Goal: Task Accomplishment & Management: Manage account settings

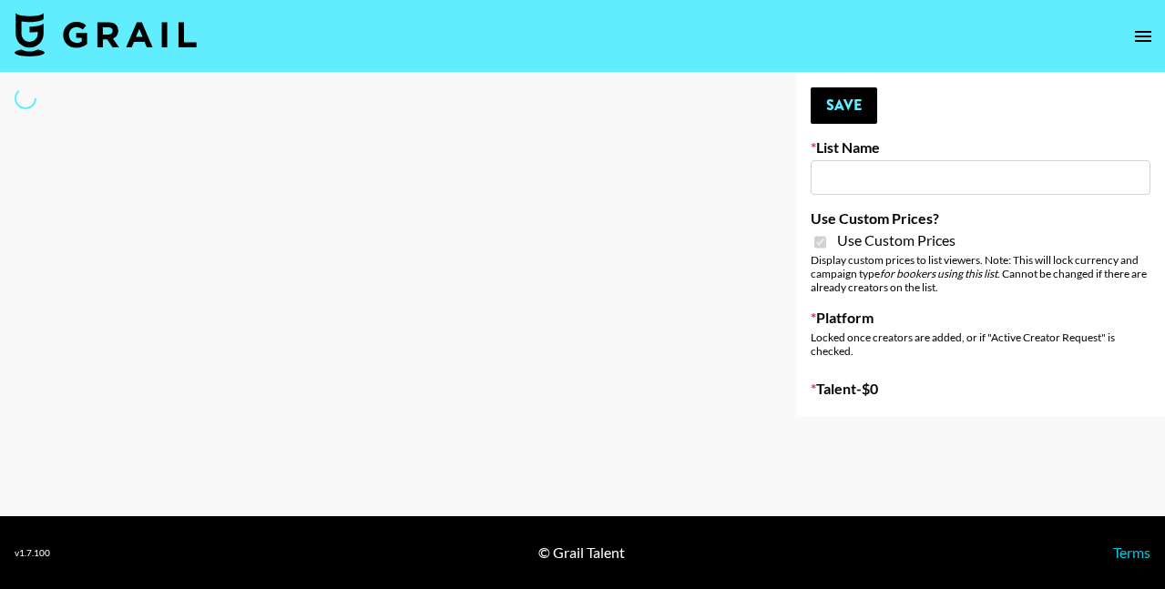
type input "Babbel - [DATE]"
checkbox input "true"
select select "Brand"
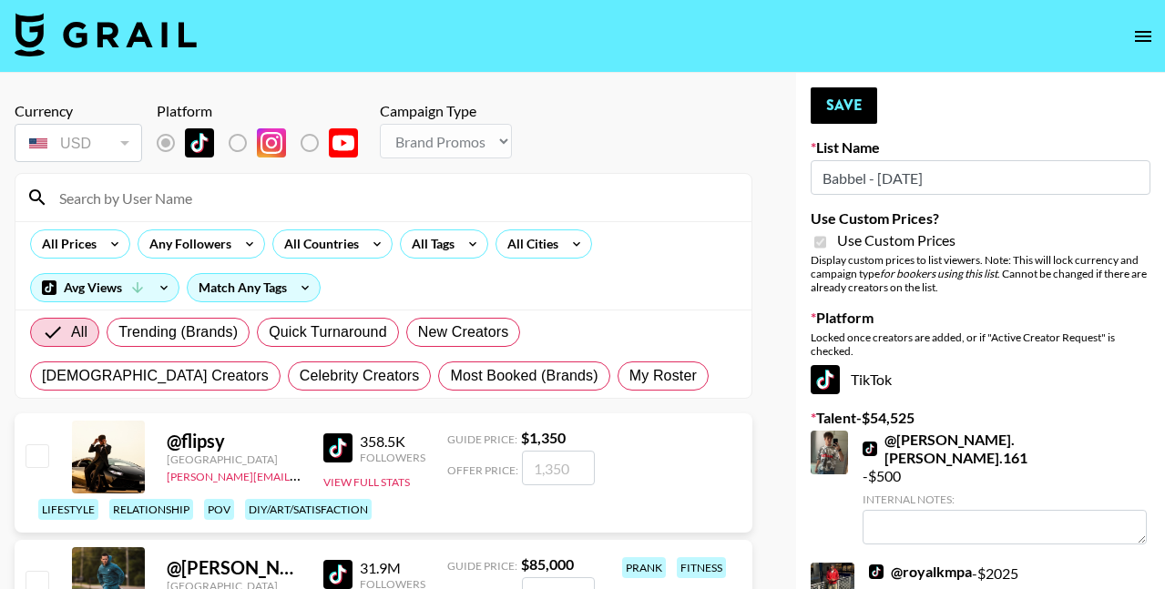
click at [281, 199] on input at bounding box center [394, 197] width 692 height 29
click at [629, 377] on span "My Roster" at bounding box center [662, 376] width 67 height 22
click at [629, 376] on input "My Roster" at bounding box center [629, 376] width 0 height 0
radio input "true"
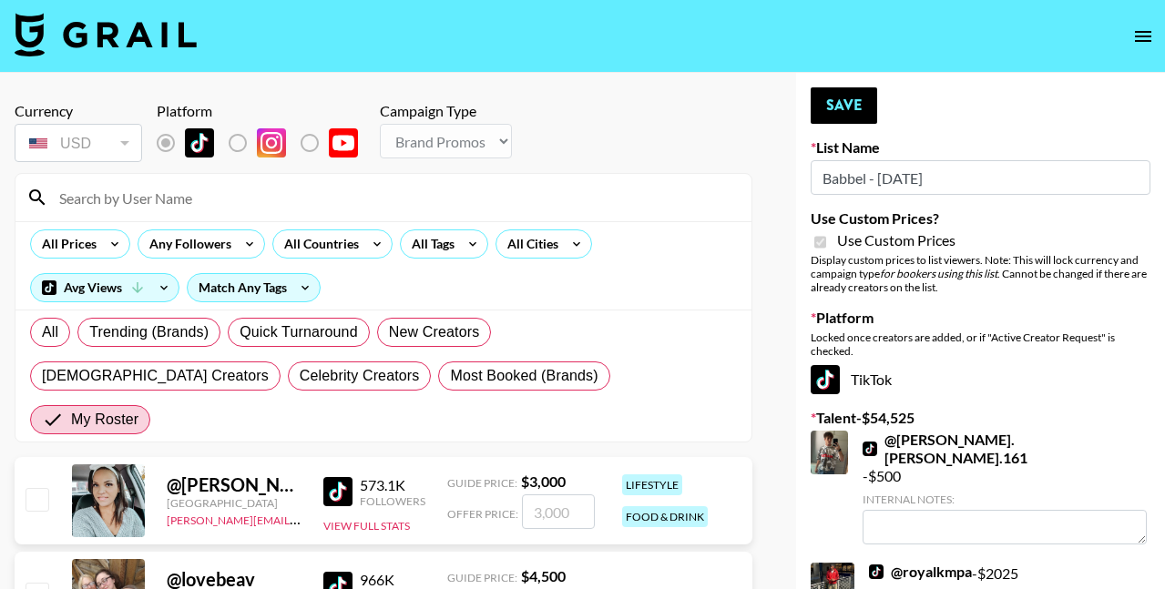
click at [34, 488] on input "checkbox" at bounding box center [37, 499] width 22 height 22
checkbox input "true"
type input "3000"
click at [854, 110] on button "Save" at bounding box center [844, 105] width 67 height 36
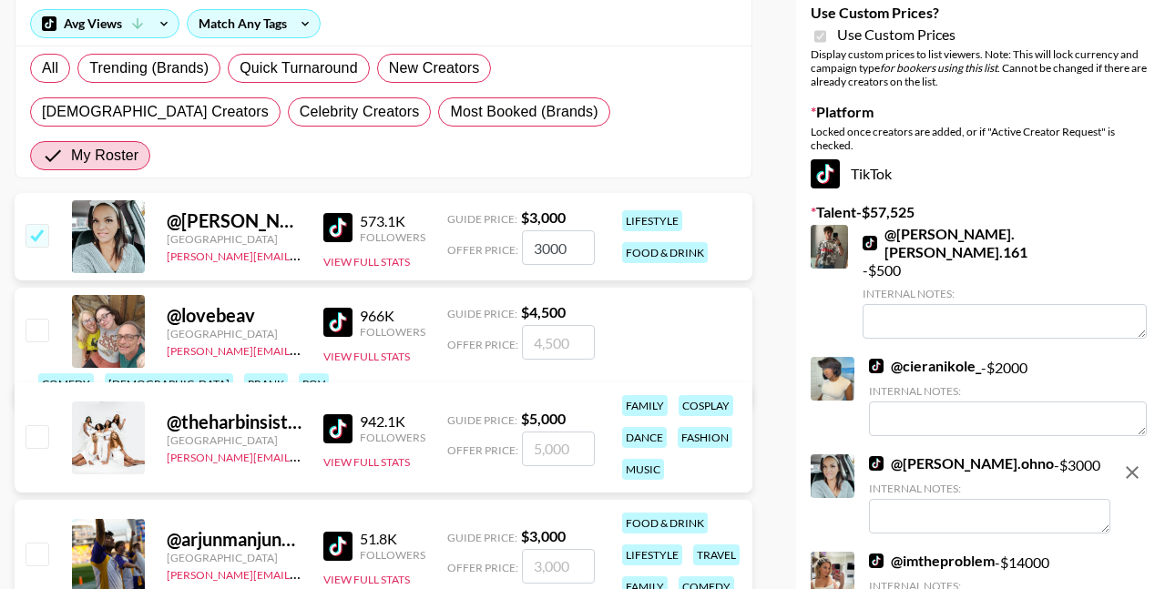
scroll to position [275, 0]
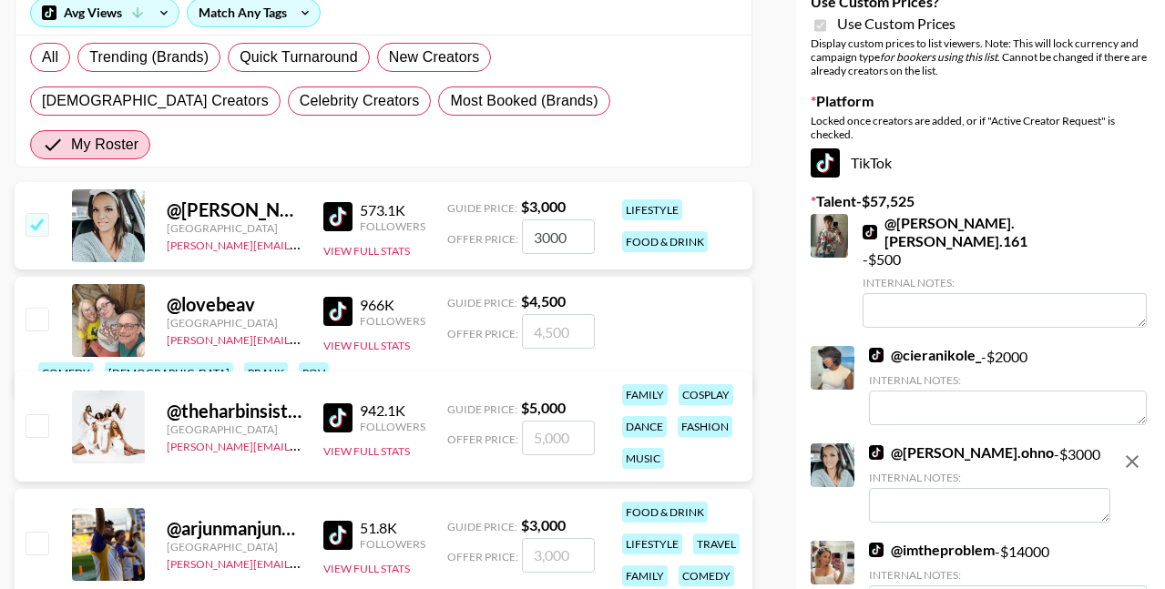
click at [38, 308] on input "checkbox" at bounding box center [37, 319] width 22 height 22
checkbox input "true"
type input "4500"
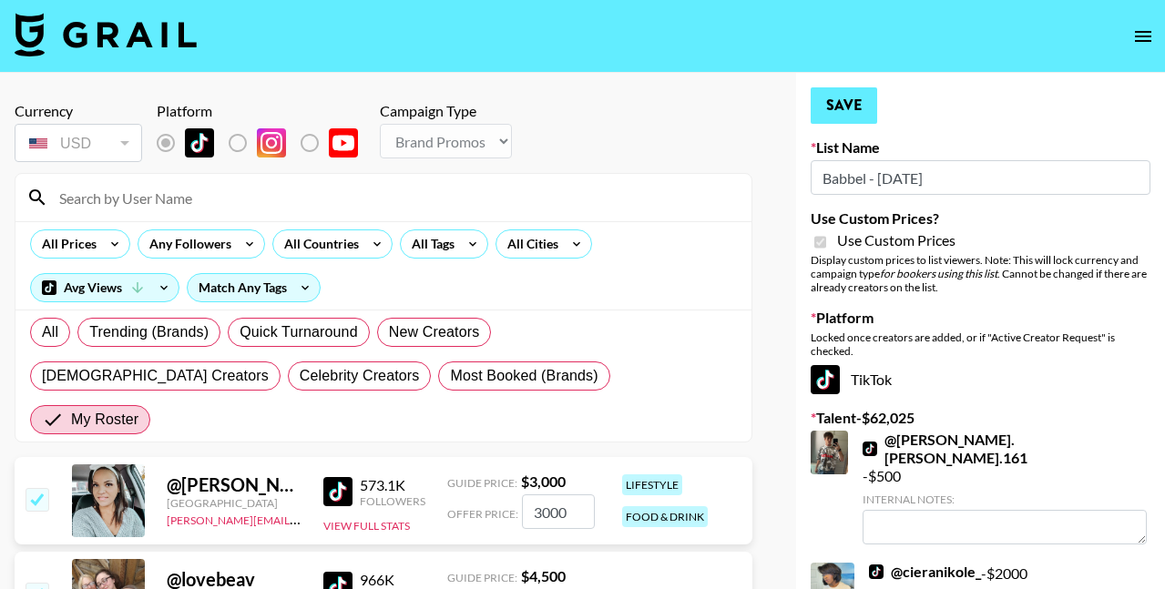
scroll to position [0, 0]
click at [840, 110] on button "Save" at bounding box center [844, 105] width 67 height 36
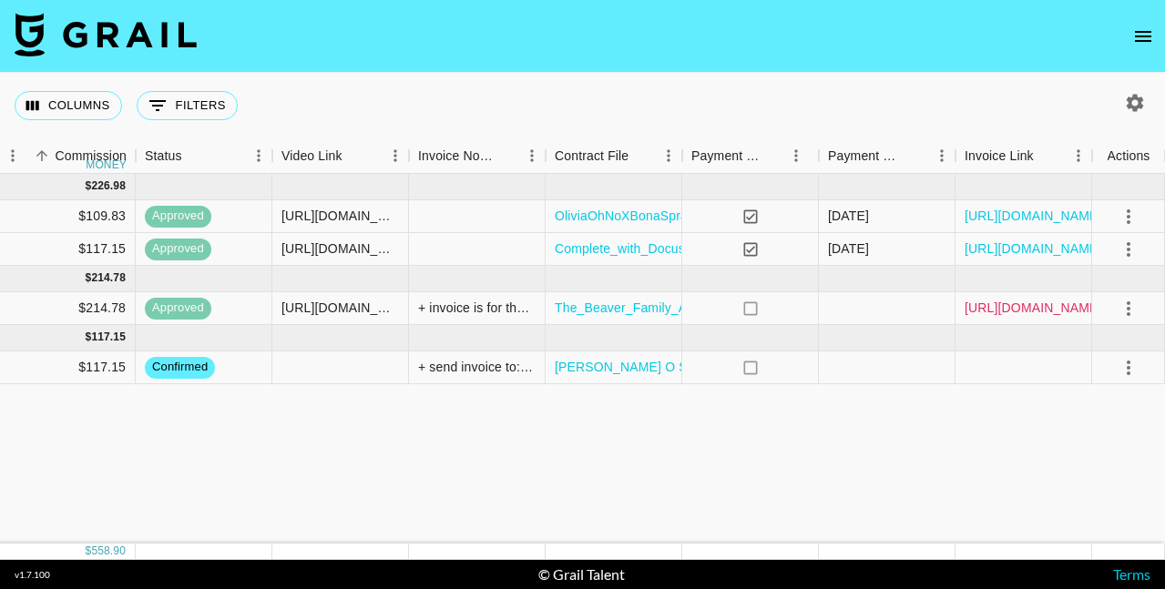
scroll to position [0, 1495]
click at [994, 313] on link "[URL][DOMAIN_NAME]" at bounding box center [1034, 308] width 138 height 18
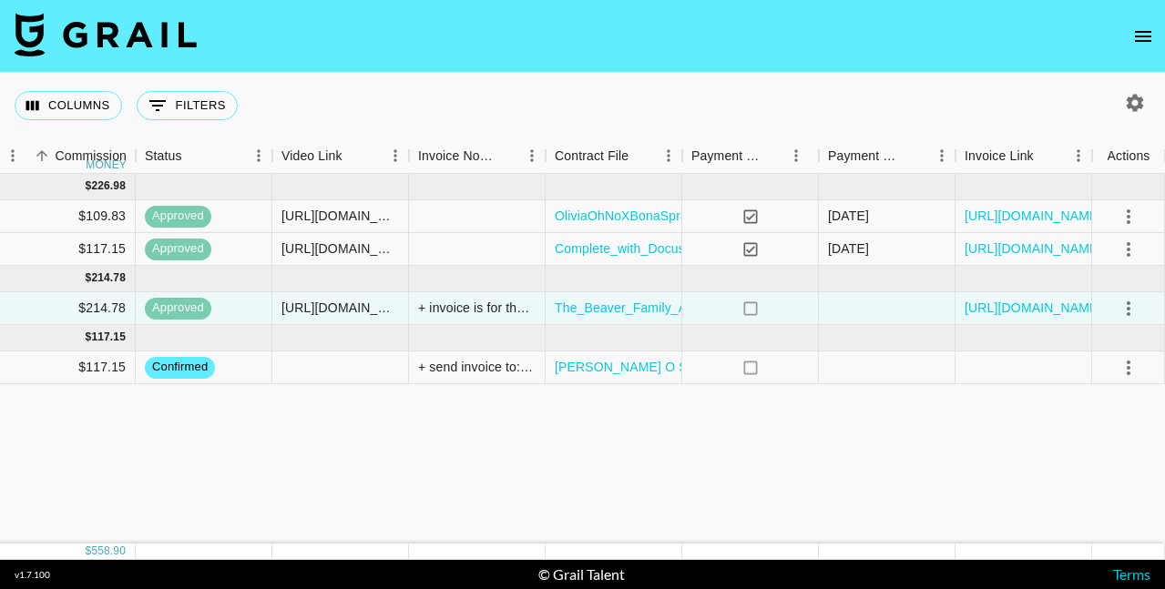
click at [1014, 250] on link "[URL][DOMAIN_NAME]" at bounding box center [1034, 249] width 138 height 18
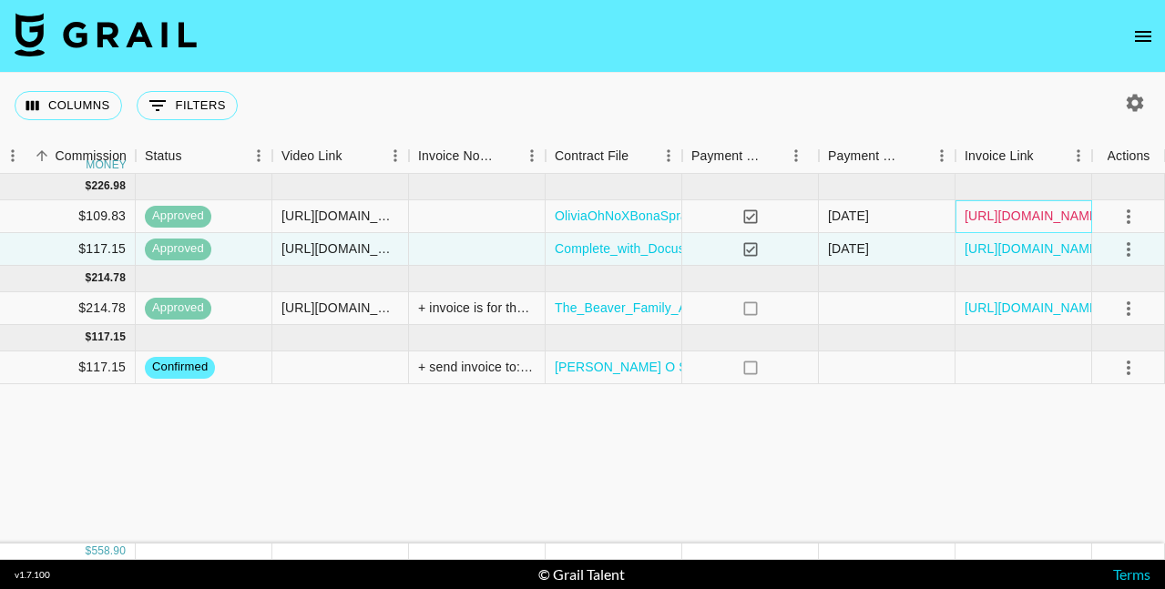
click at [1032, 215] on link "[URL][DOMAIN_NAME]" at bounding box center [1034, 216] width 138 height 18
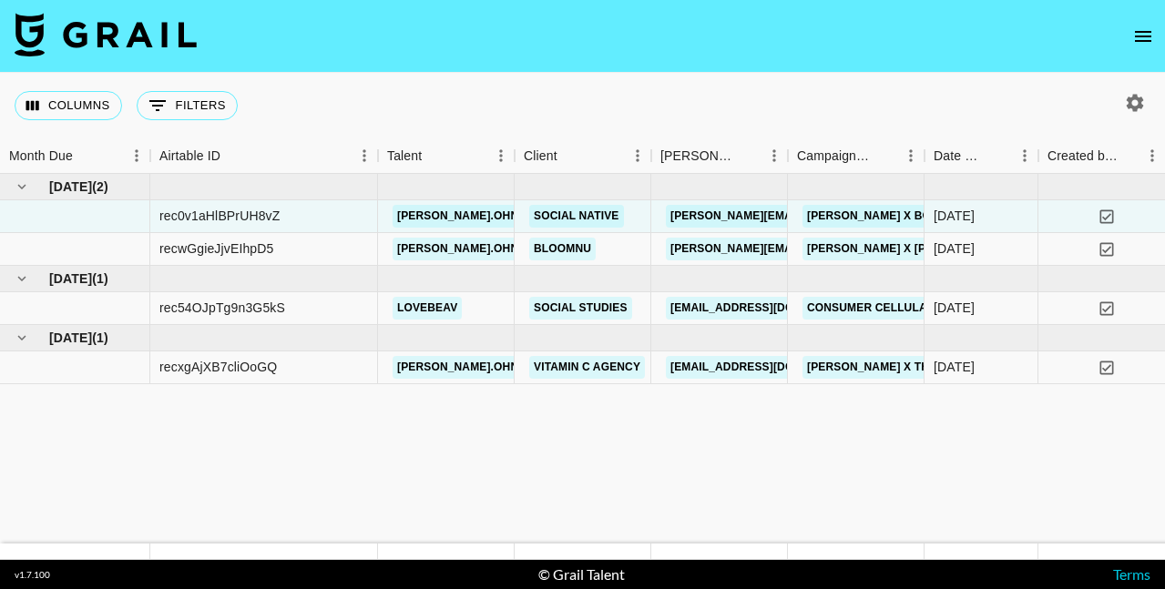
scroll to position [0, 0]
